Goal: Entertainment & Leisure: Browse casually

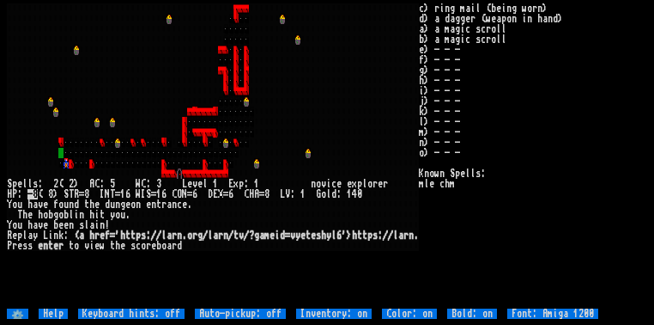
click at [36, 2] on larngrid at bounding box center [327, 162] width 654 height 325
